Goal: Check status

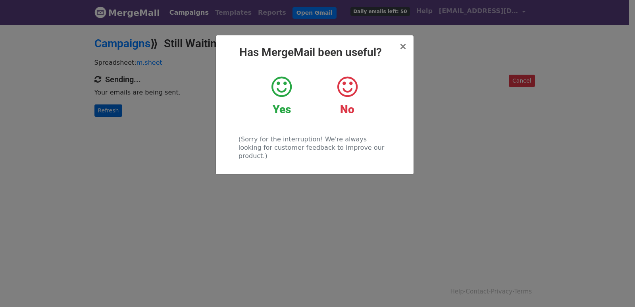
drag, startPoint x: 123, startPoint y: 115, endPoint x: 114, endPoint y: 115, distance: 9.5
click at [123, 114] on div "× Has MergeMail been useful? Yes No (Sorry for the interruption! We're always l…" at bounding box center [317, 165] width 635 height 283
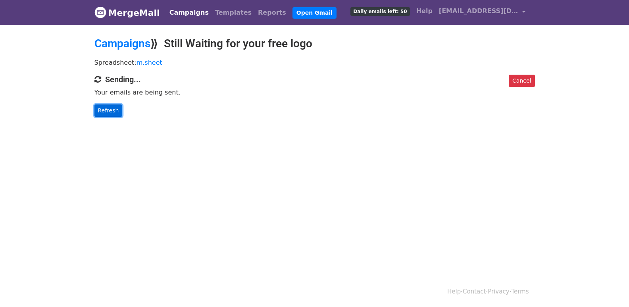
click at [114, 115] on link "Refresh" at bounding box center [108, 110] width 28 height 12
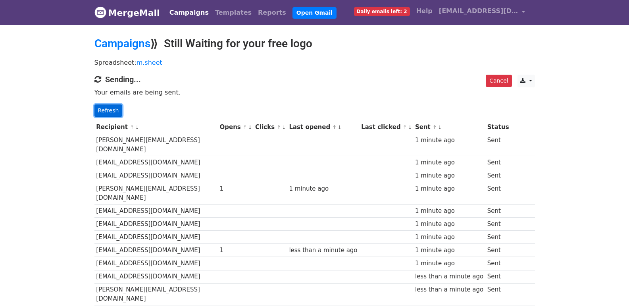
click at [105, 112] on link "Refresh" at bounding box center [108, 110] width 28 height 12
